Goal: Use online tool/utility: Utilize a website feature to perform a specific function

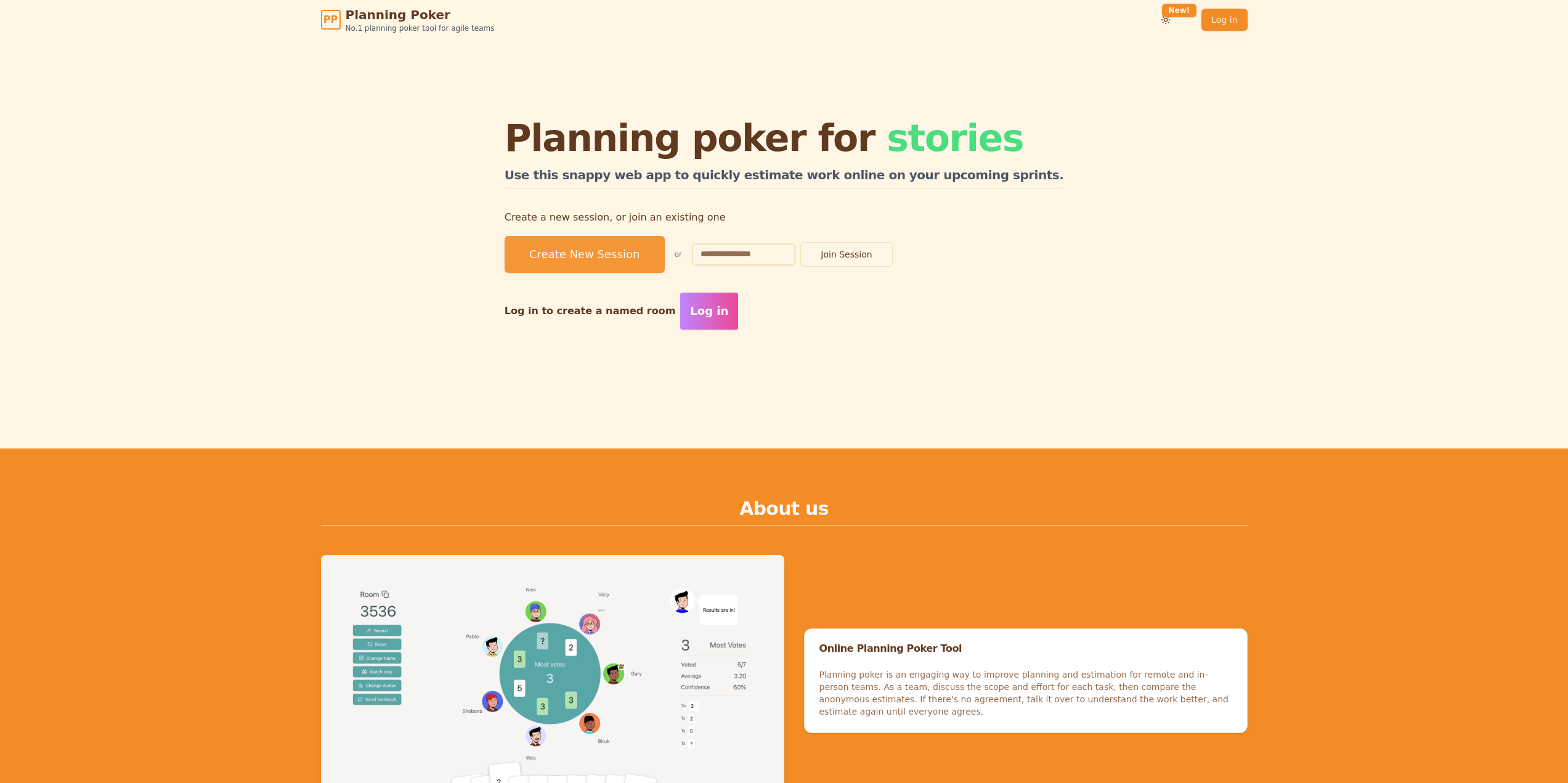
click at [665, 259] on button "Create New Session" at bounding box center [584, 254] width 160 height 37
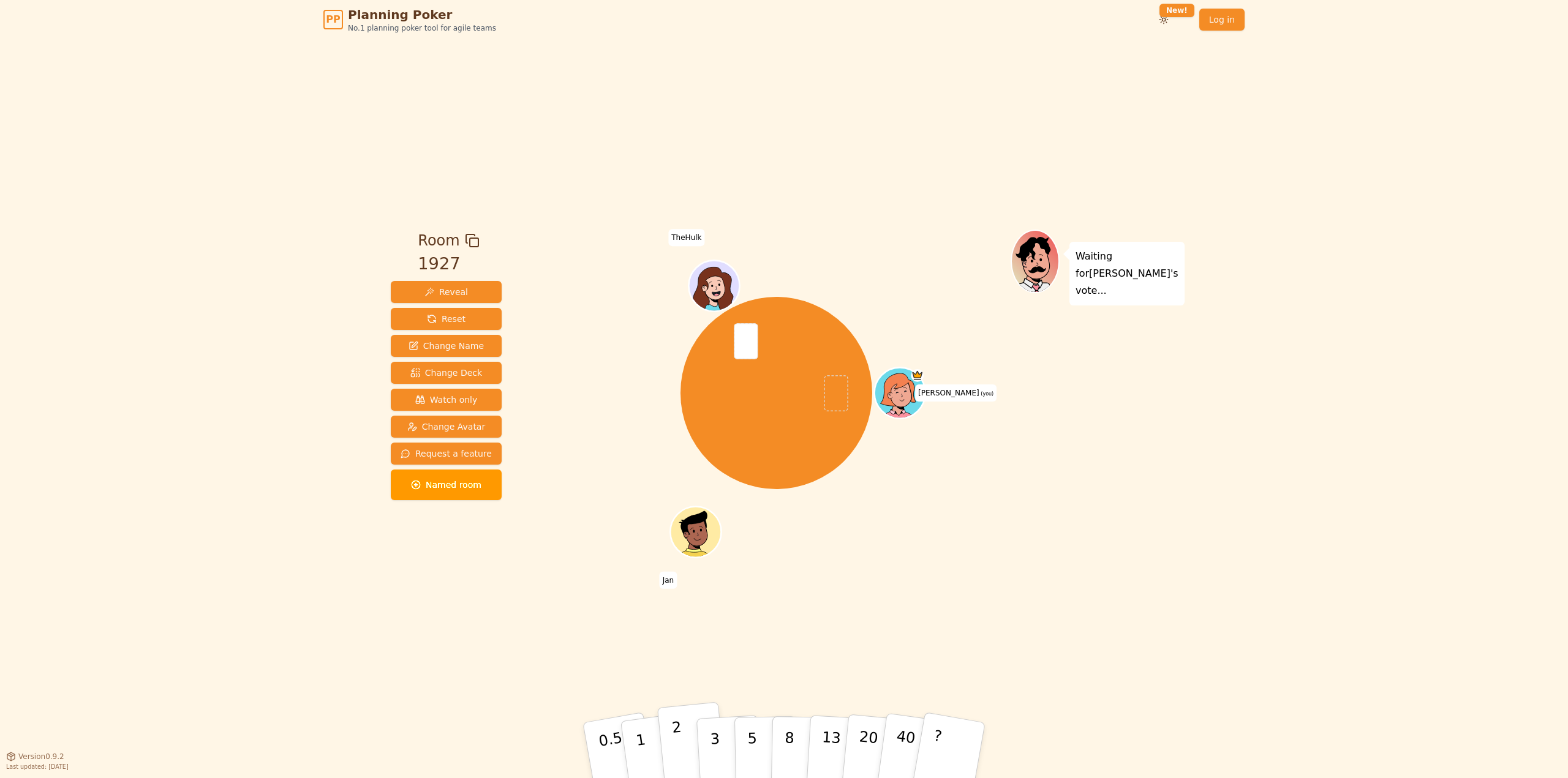
click at [677, 740] on p "2" at bounding box center [679, 753] width 16 height 67
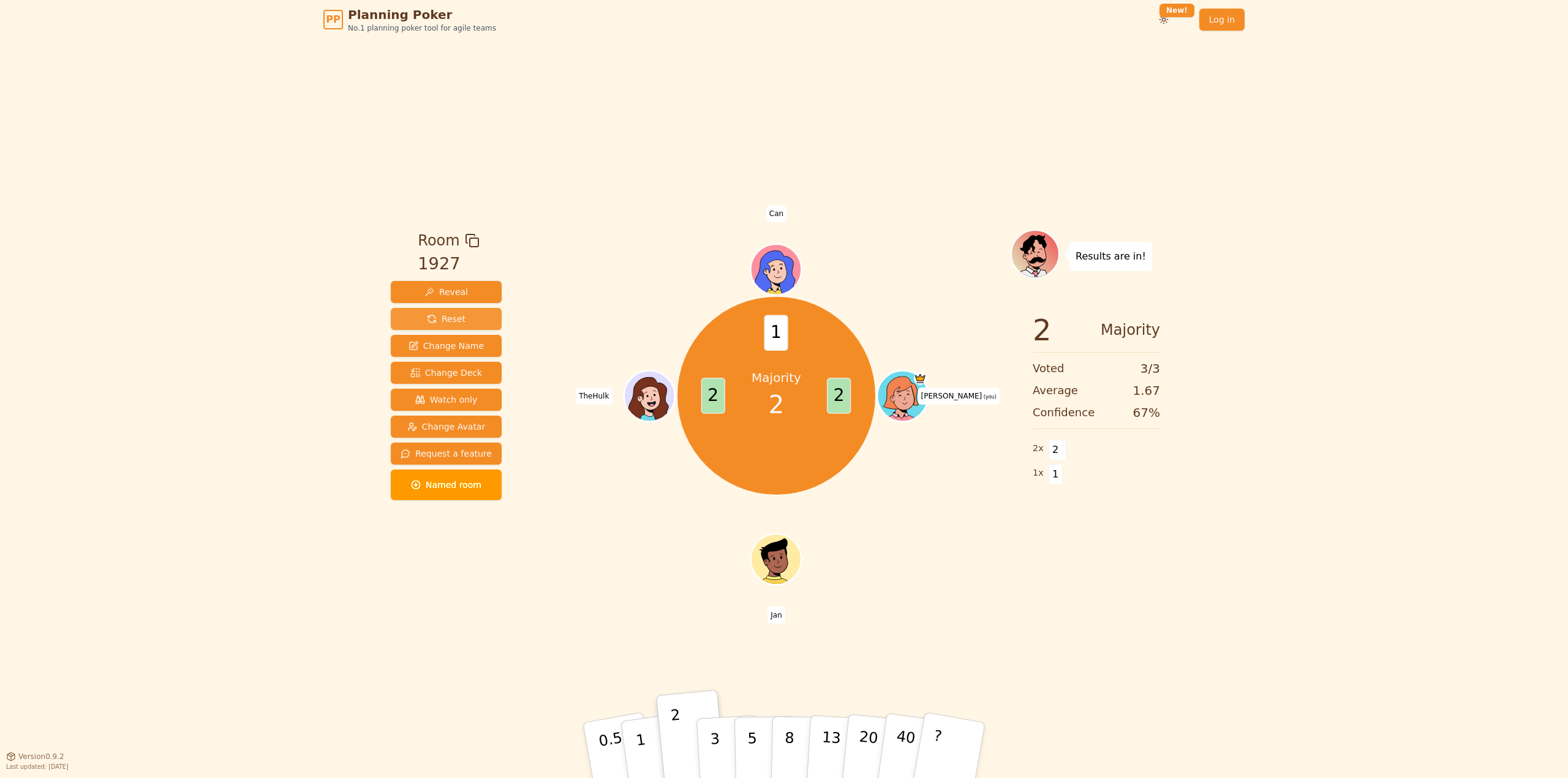
click at [468, 317] on button "Reset" at bounding box center [446, 319] width 111 height 22
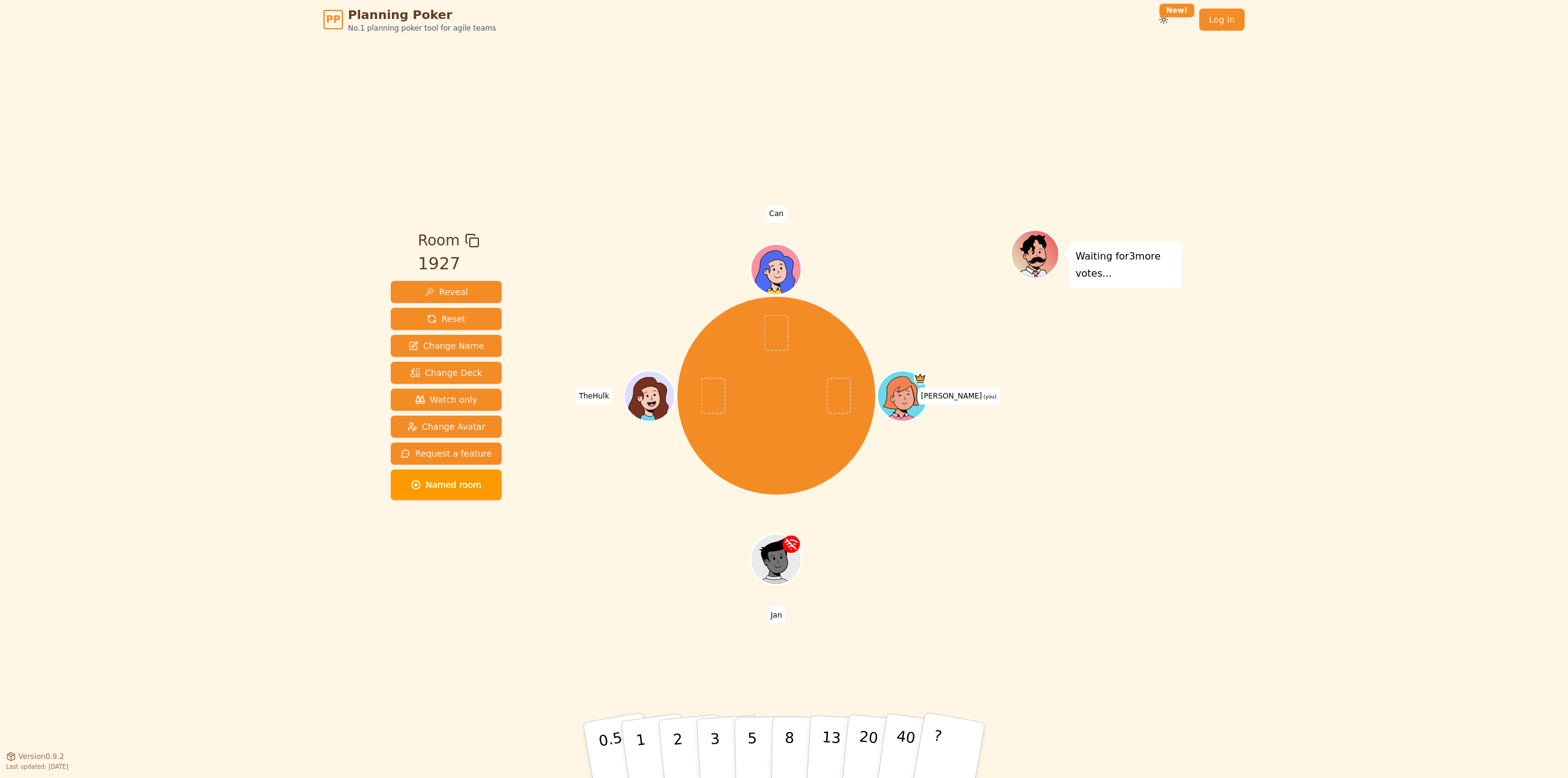
click at [870, 534] on div "[PERSON_NAME] (you) [PERSON_NAME] Can" at bounding box center [776, 396] width 469 height 289
click at [628, 540] on div "[PERSON_NAME] (you) [PERSON_NAME] Can" at bounding box center [776, 396] width 469 height 289
click at [457, 90] on div "Room 1927 Reveal Reset Change Name Change Deck Watch only Change Avatar Request…" at bounding box center [784, 397] width 796 height 717
click at [722, 755] on button "3" at bounding box center [729, 750] width 67 height 95
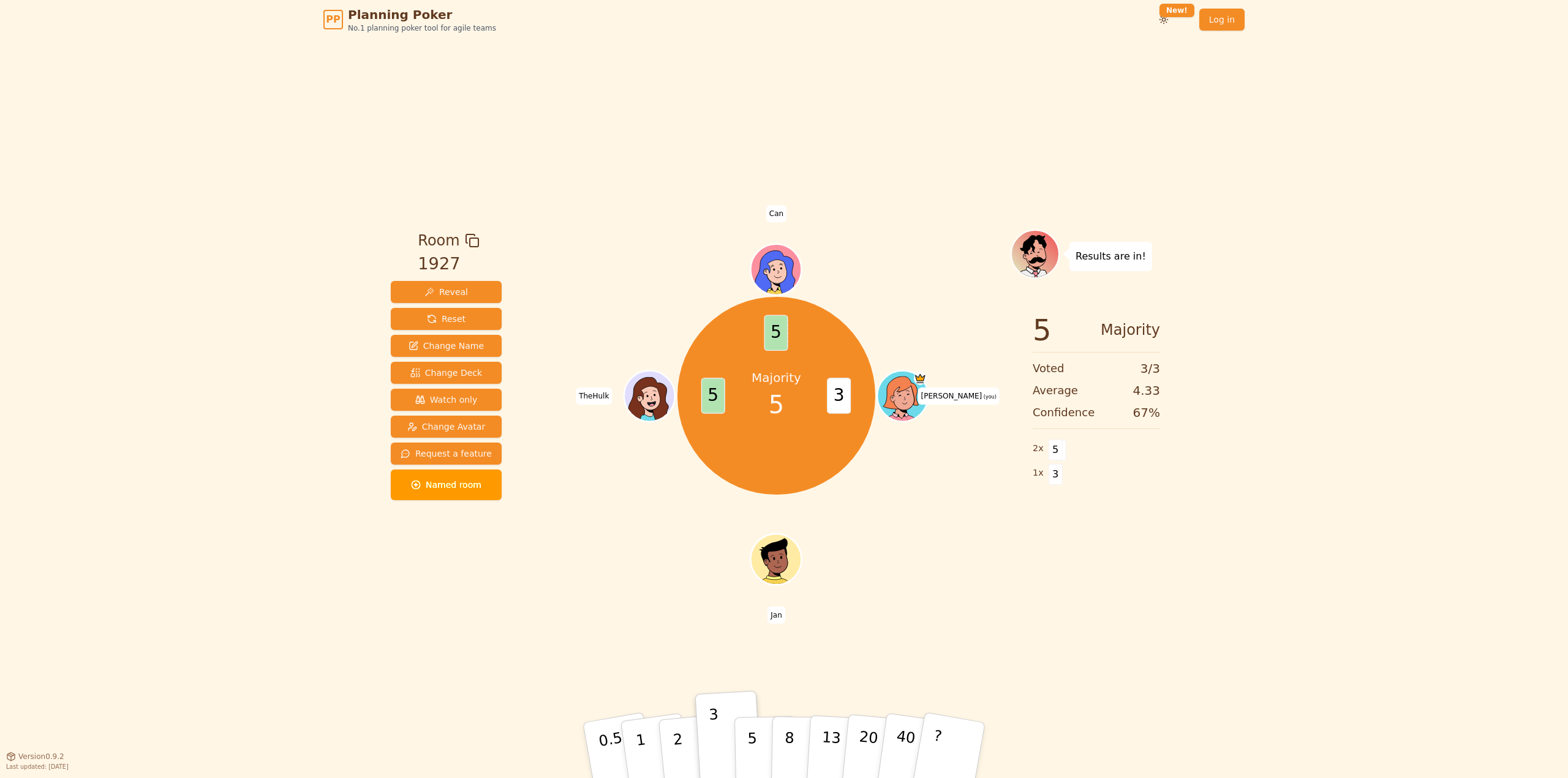
click at [132, 208] on div "PP Planning Poker No.1 planning poker tool for agile teams Toggle theme New! Lo…" at bounding box center [784, 389] width 1568 height 778
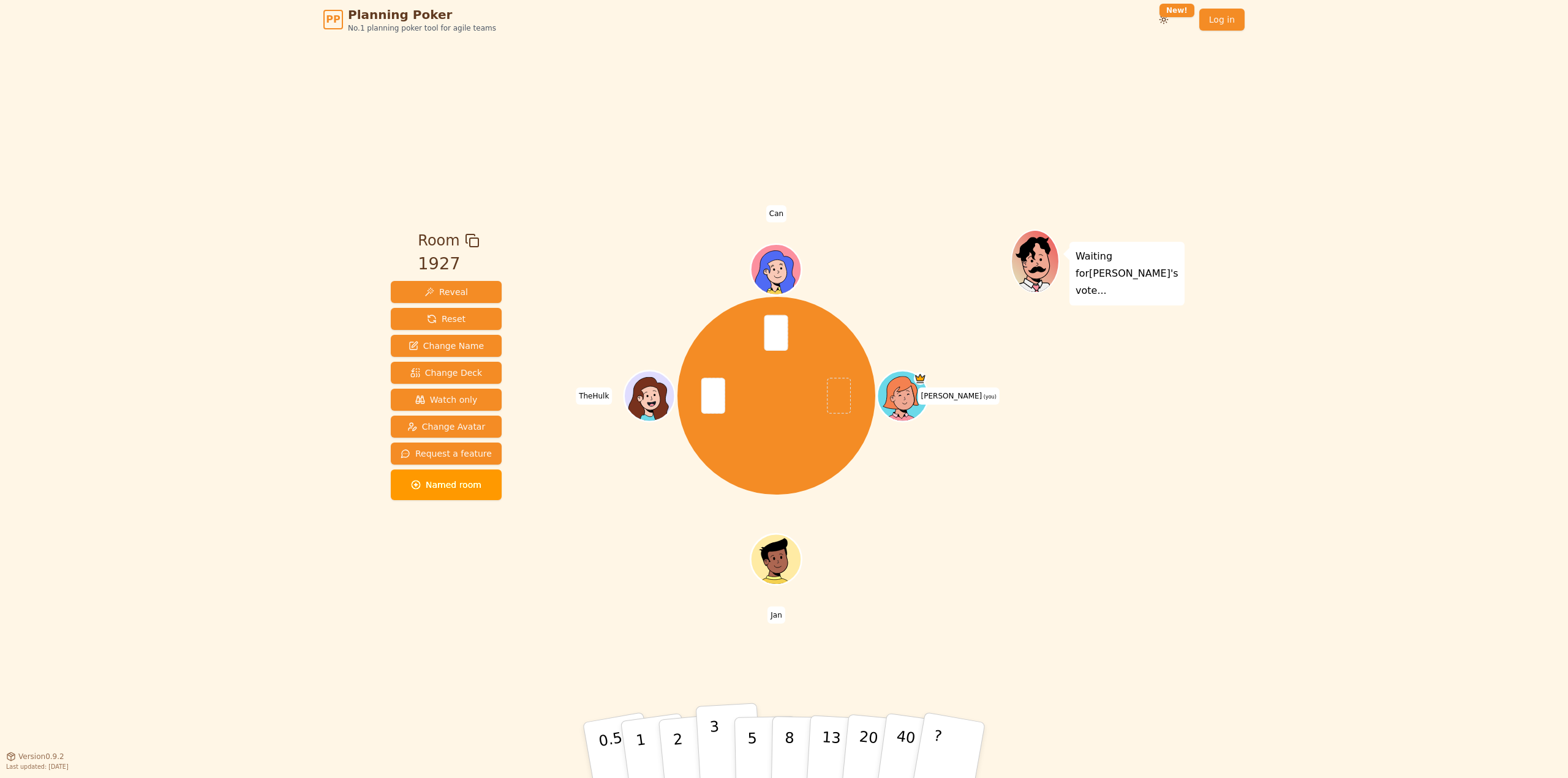
click at [714, 745] on p "3" at bounding box center [716, 752] width 14 height 67
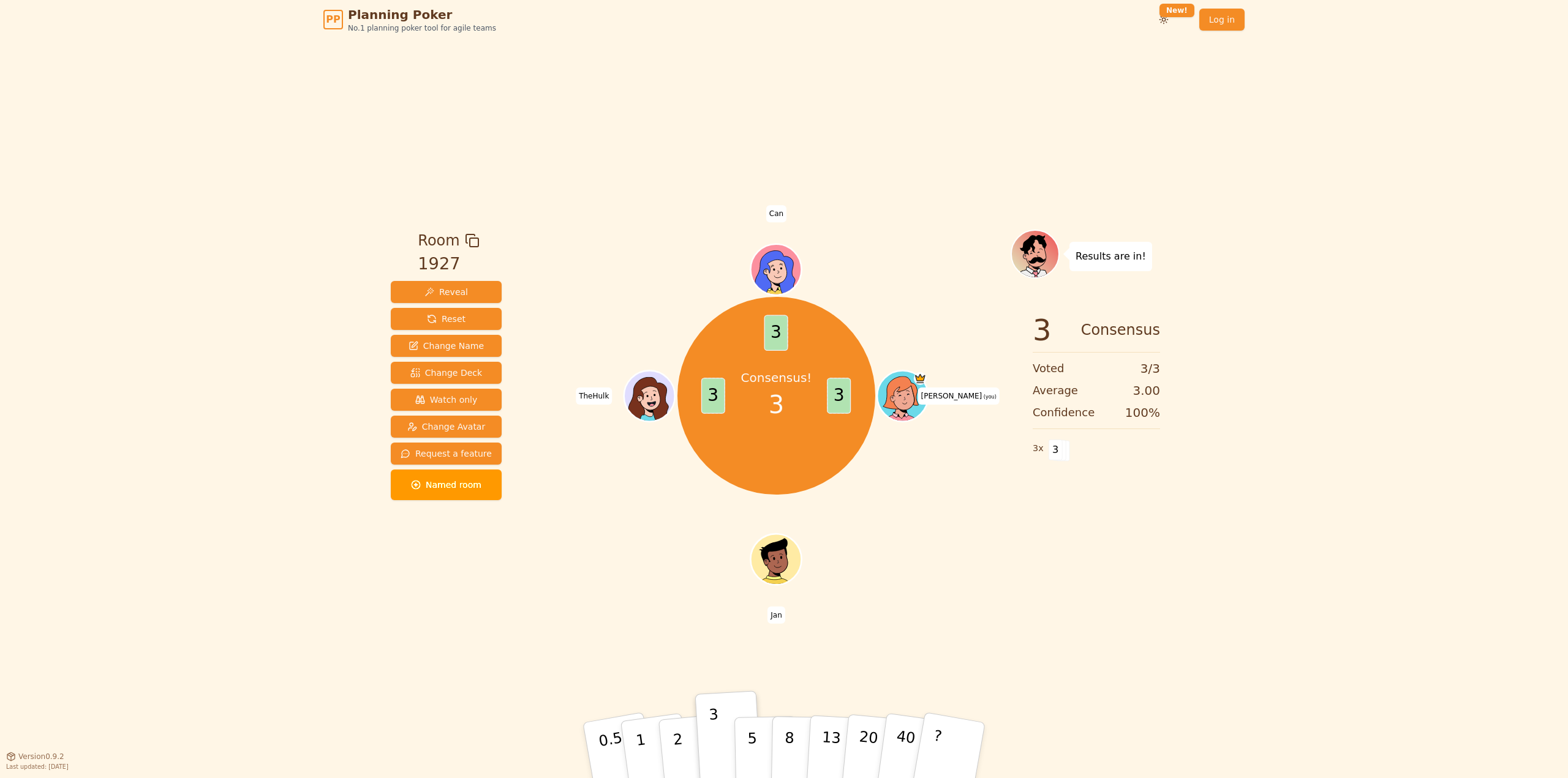
click at [225, 445] on div "PP Planning Poker No.1 planning poker tool for agile teams Toggle theme New! Lo…" at bounding box center [784, 389] width 1568 height 778
click at [646, 644] on div "Room 1927 Reveal Reset Change Name Change Deck Watch only Change Avatar Request…" at bounding box center [784, 397] width 796 height 717
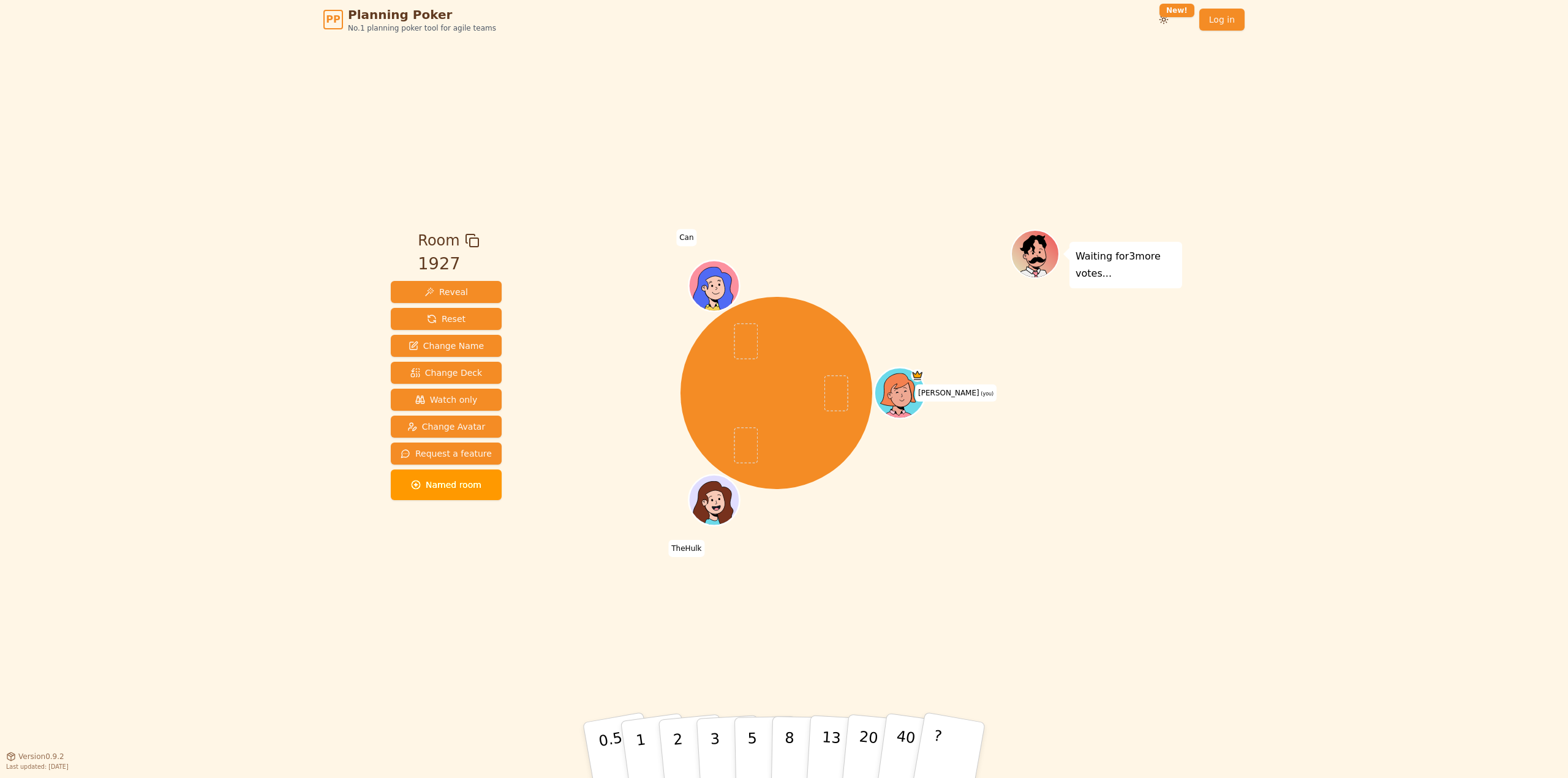
click at [1246, 356] on div "PP Planning Poker No.1 planning poker tool for agile teams Toggle theme New! Lo…" at bounding box center [784, 389] width 1568 height 778
